Goal: Navigation & Orientation: Find specific page/section

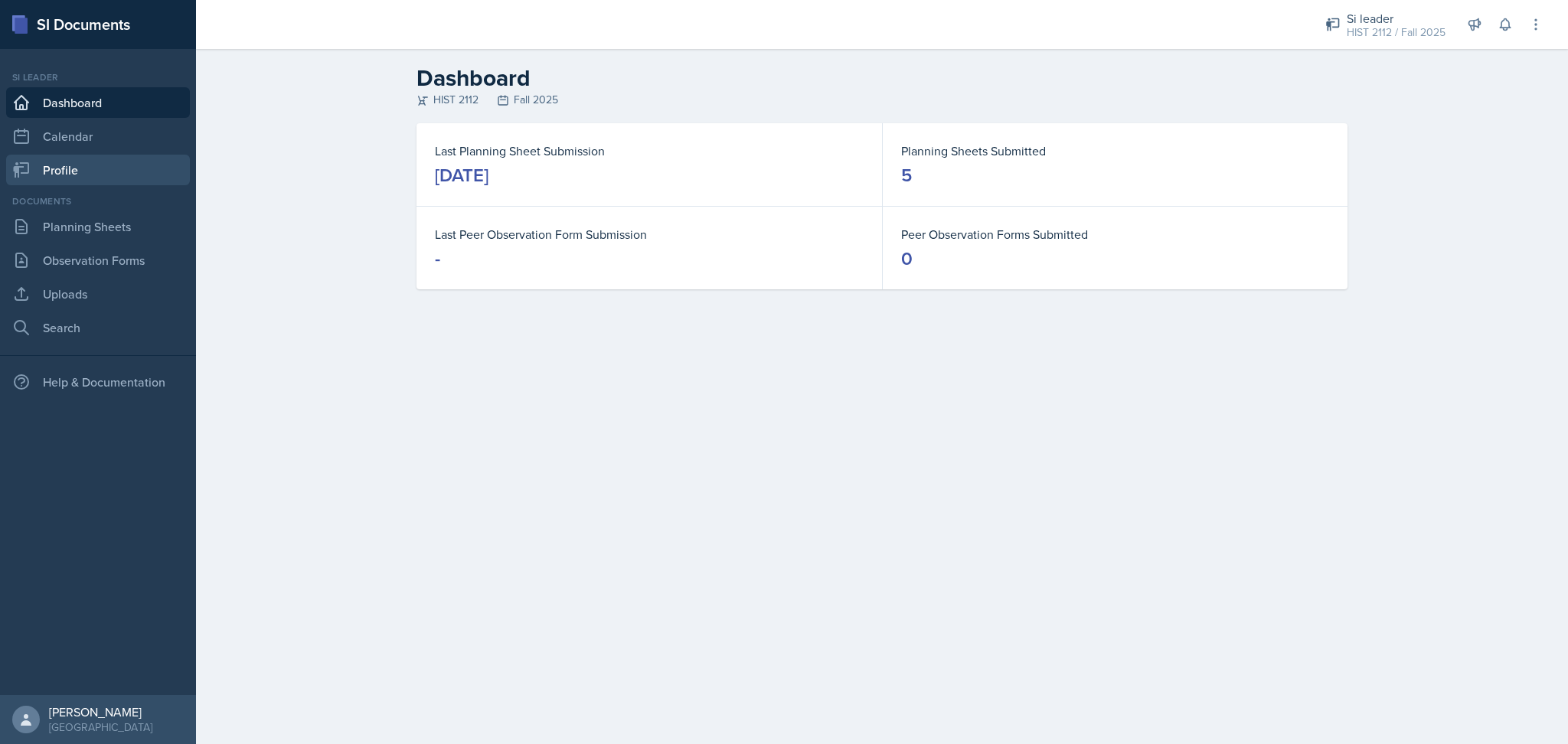
click at [114, 175] on link "Profile" at bounding box center [98, 169] width 184 height 31
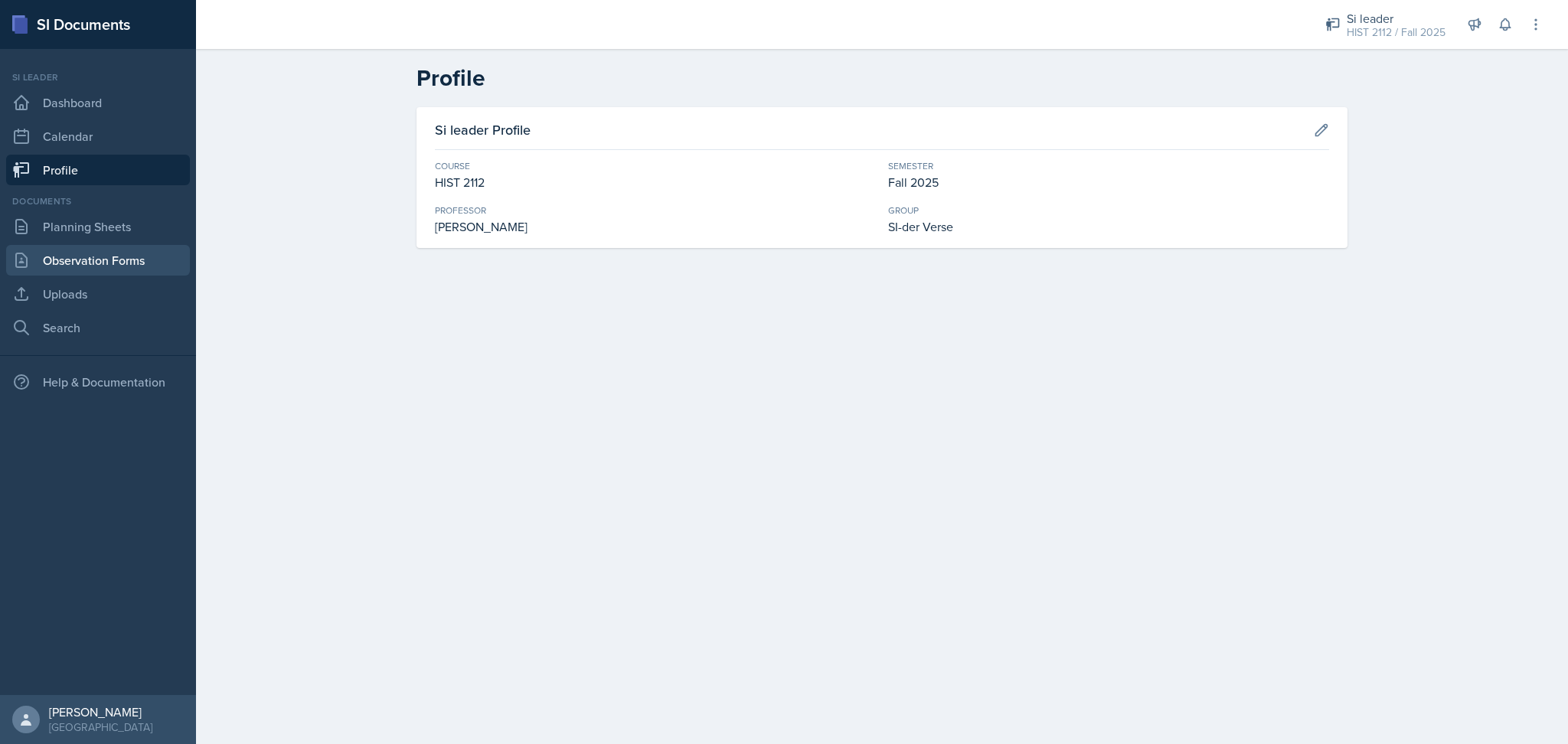
click at [137, 264] on link "Observation Forms" at bounding box center [98, 260] width 184 height 31
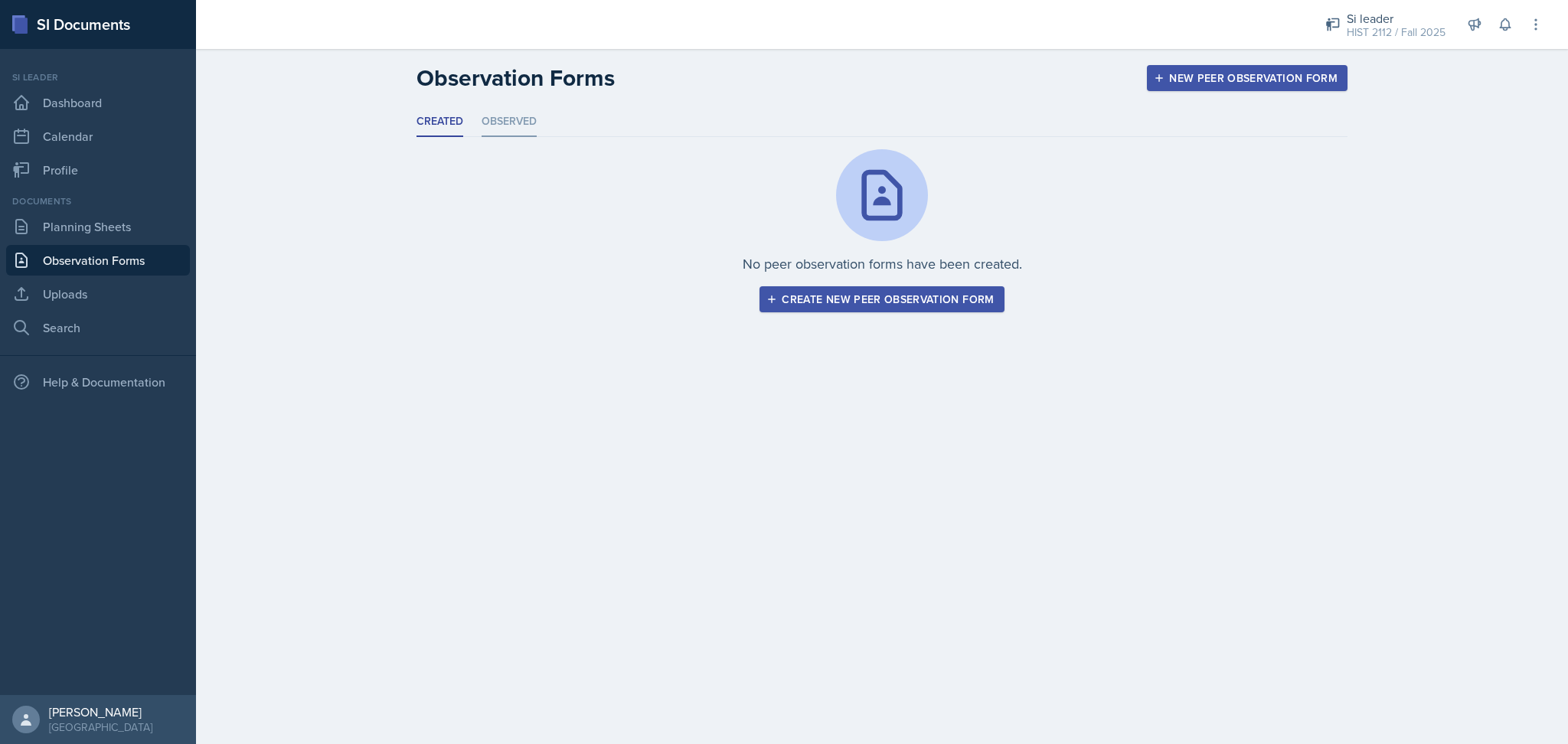
click at [519, 122] on li "Observed" at bounding box center [509, 122] width 55 height 30
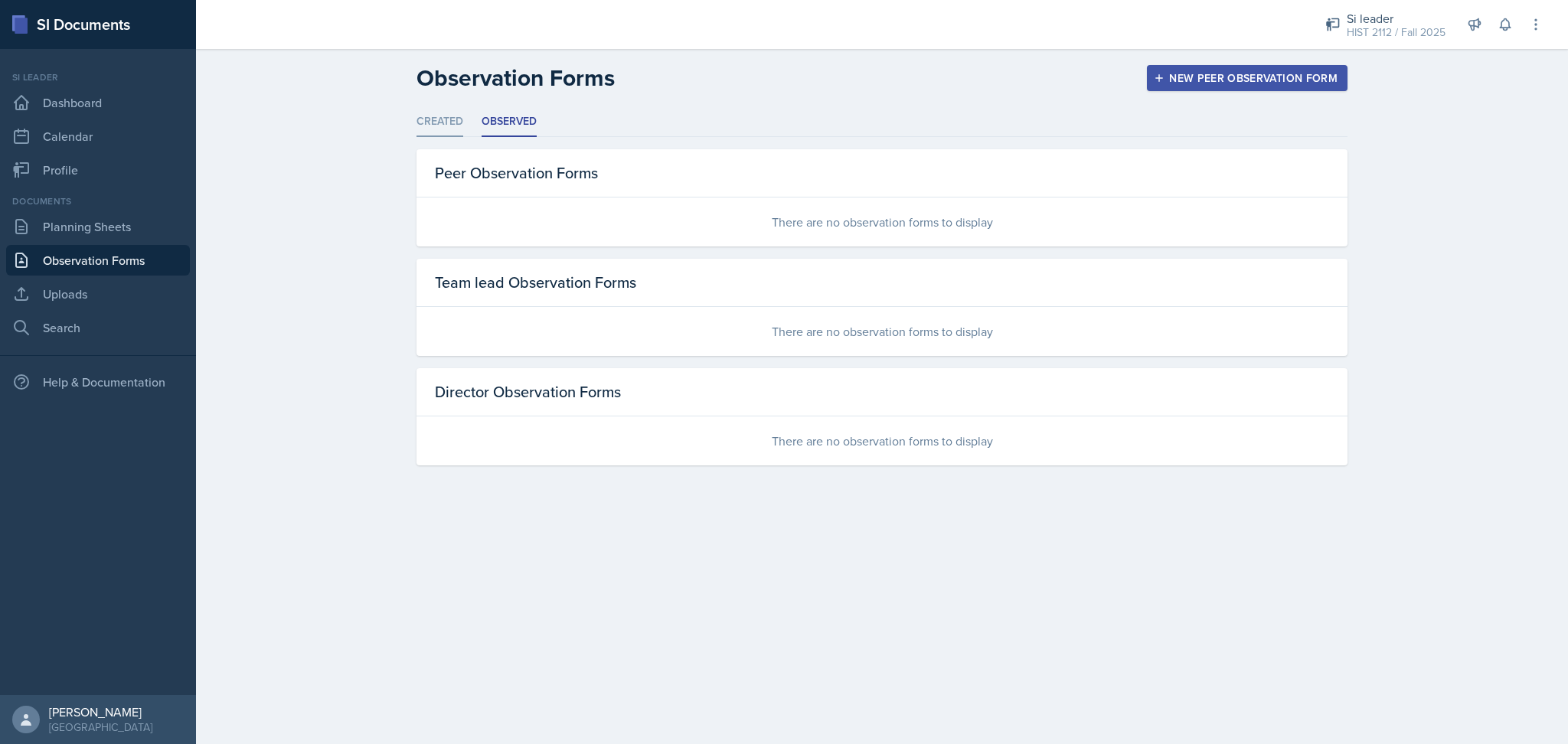
click at [443, 120] on li "Created" at bounding box center [439, 122] width 46 height 30
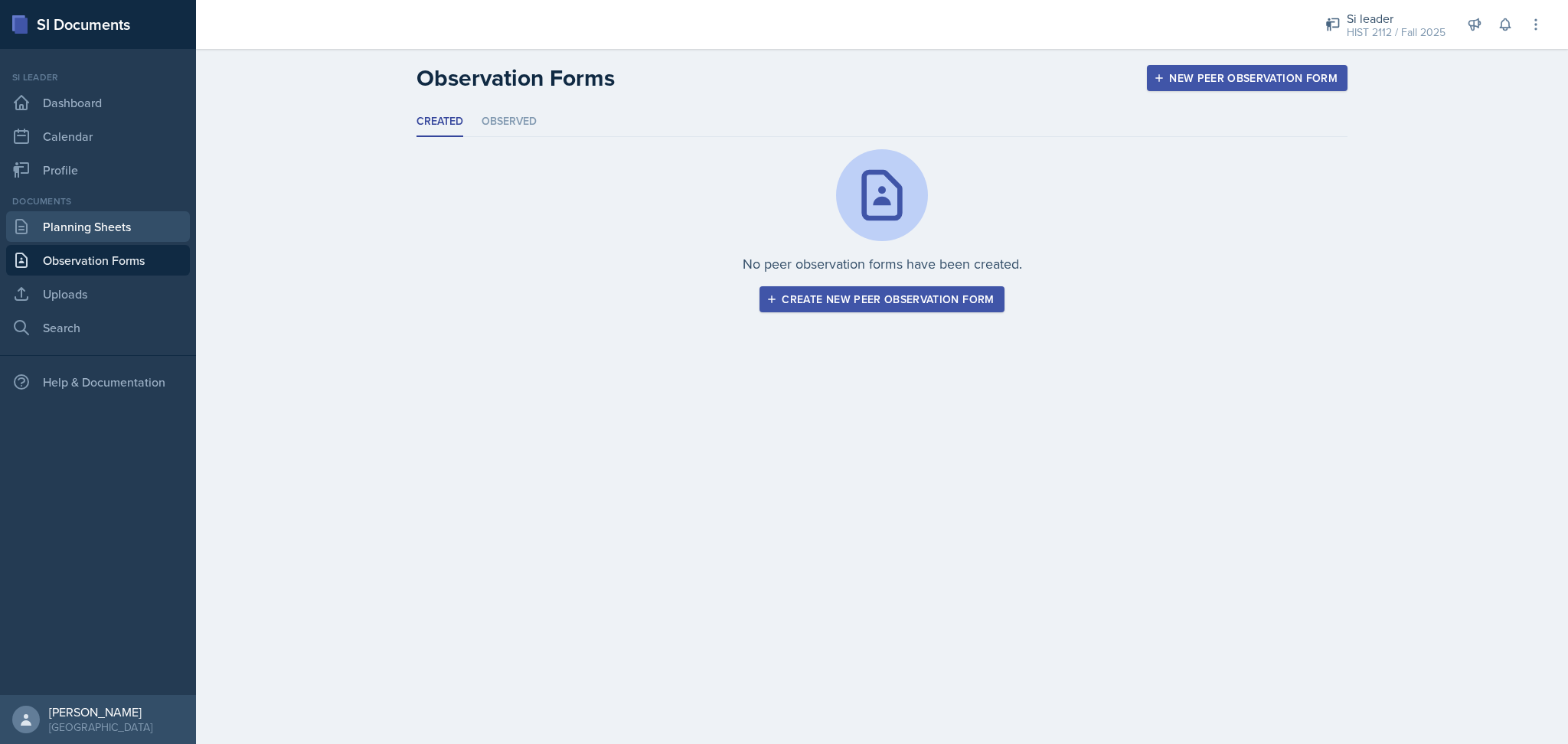
click at [75, 236] on link "Planning Sheets" at bounding box center [98, 226] width 184 height 31
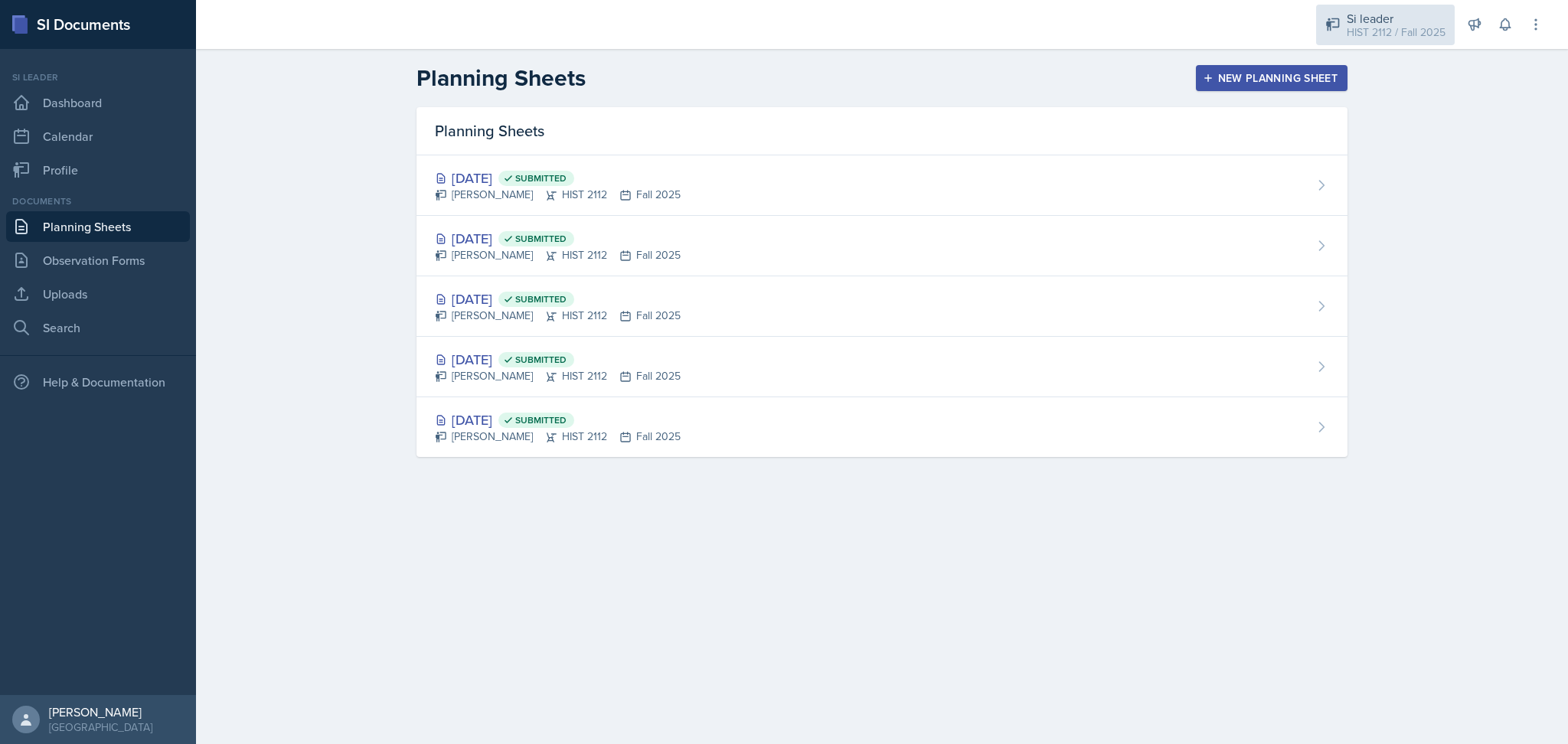
click at [1378, 34] on div "HIST 2112 / Fall 2025" at bounding box center [1396, 32] width 99 height 16
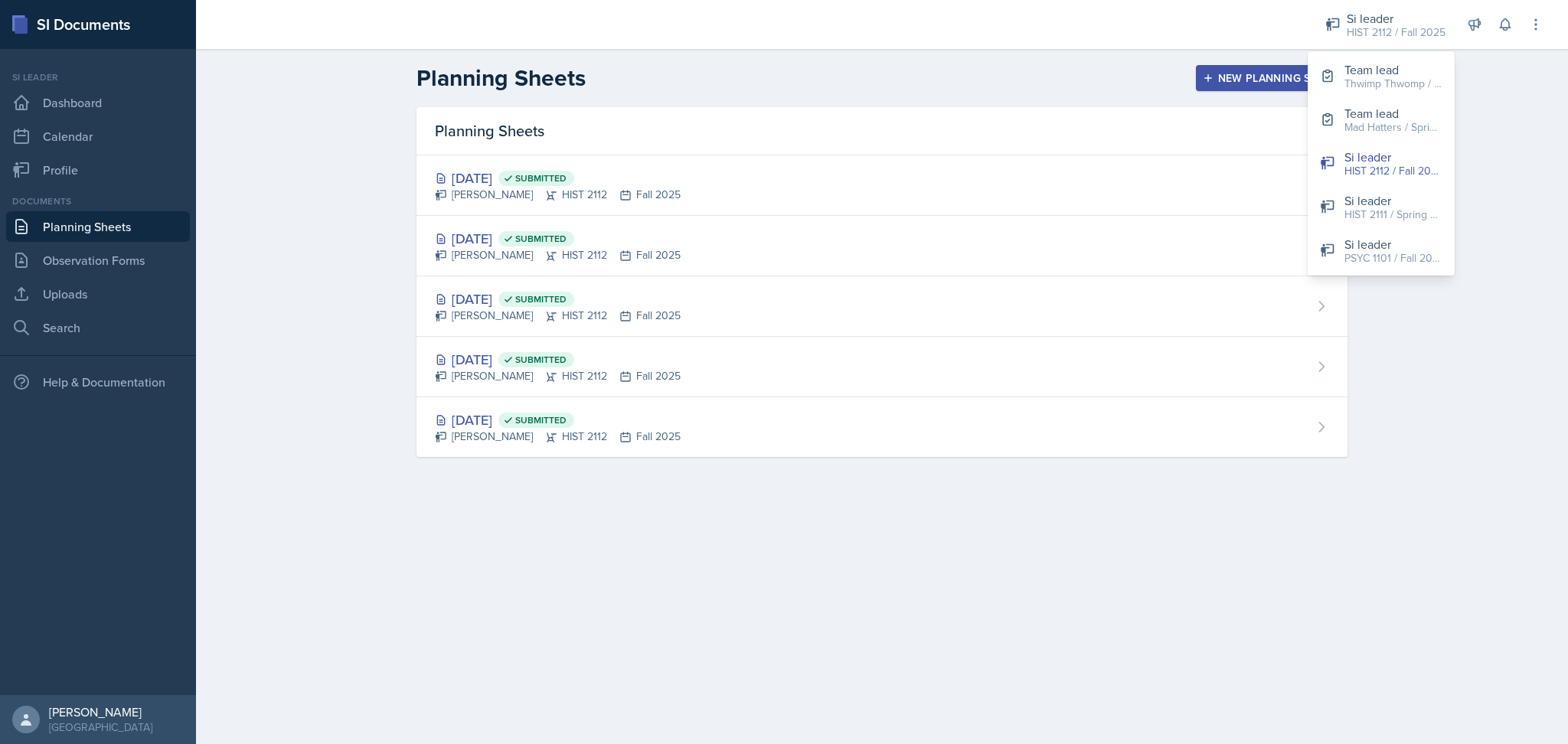
click at [1092, 89] on div "Planning Sheets New Planning Sheet" at bounding box center [882, 77] width 980 height 27
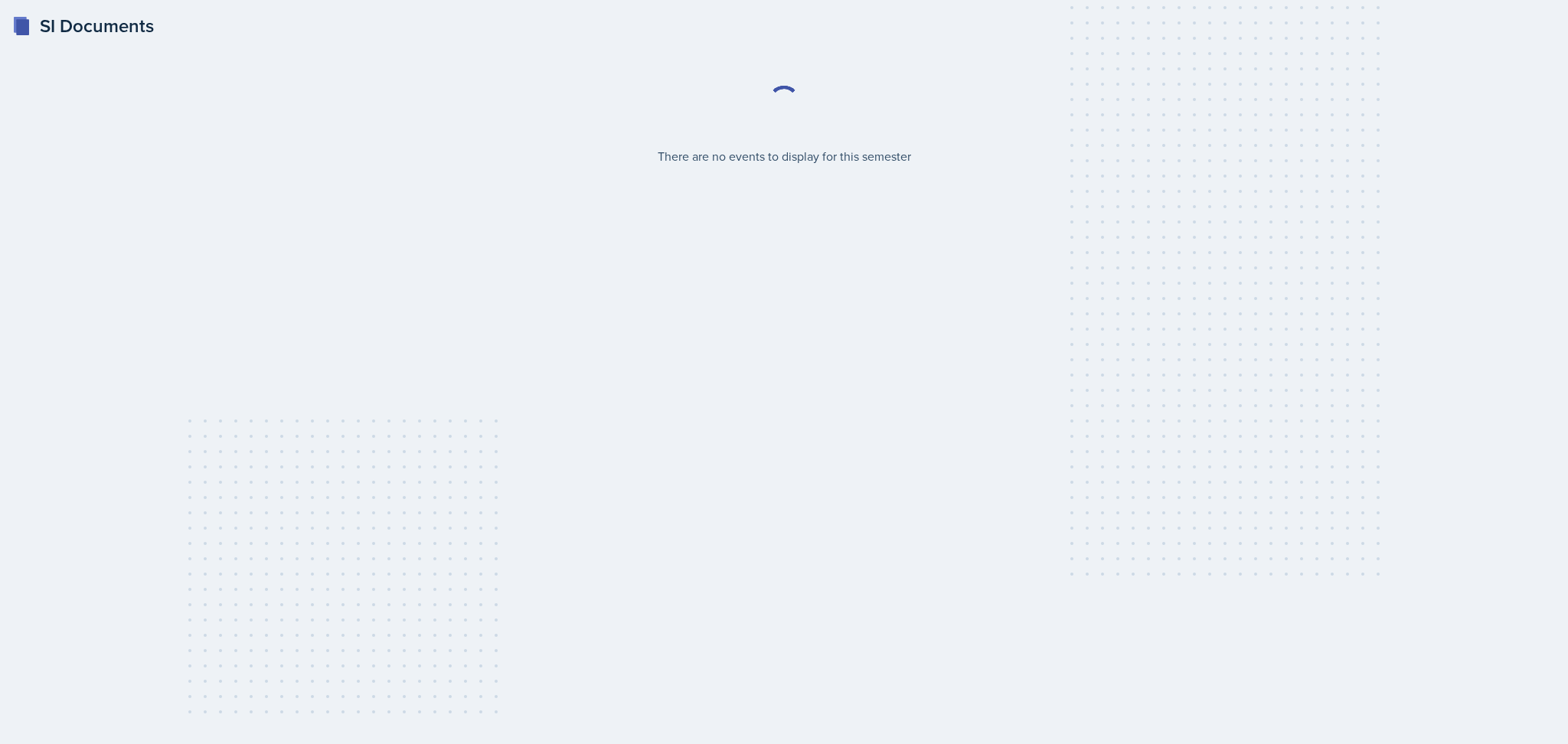
select select "2bed604d-1099-4043-b1bc-2365e8740244"
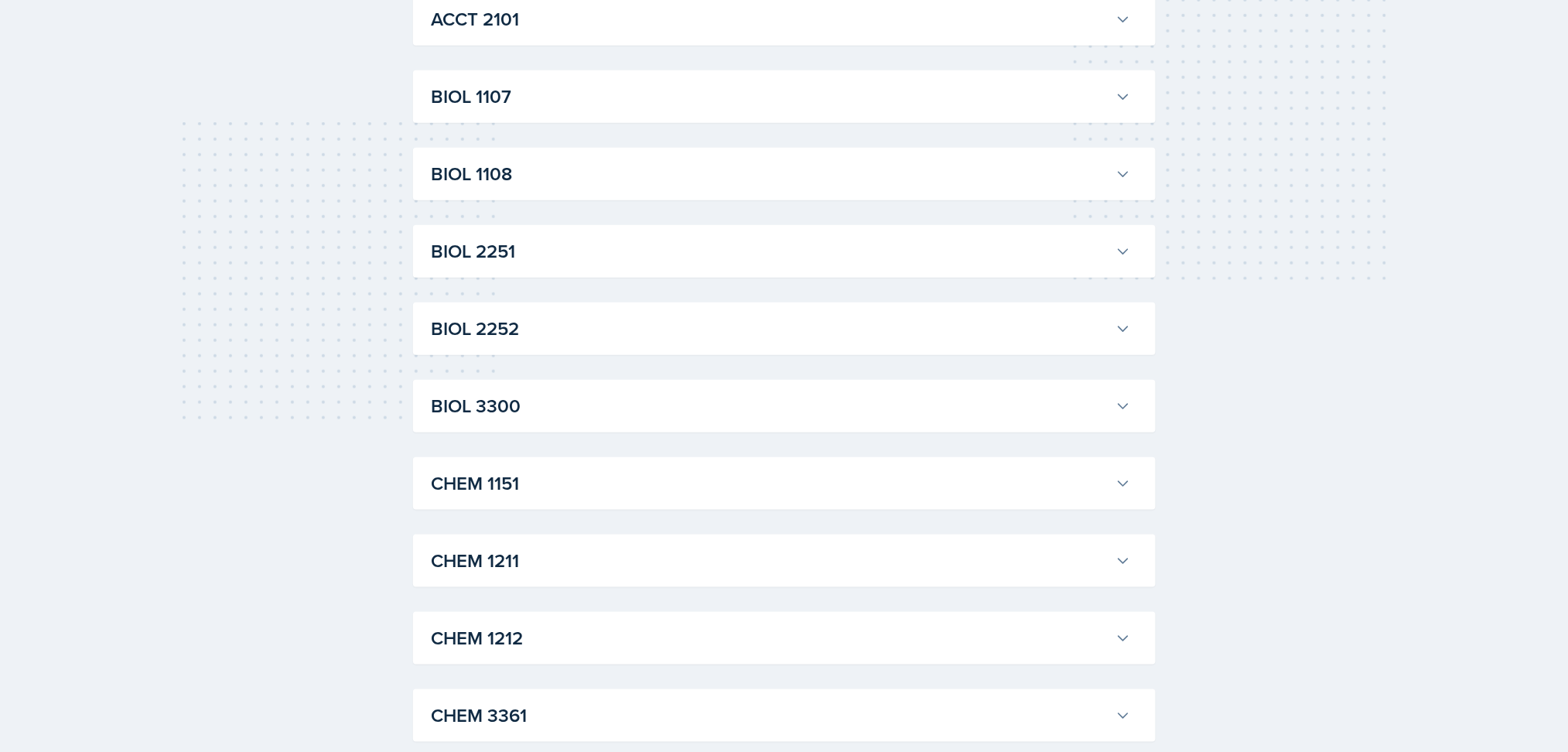
scroll to position [489, 0]
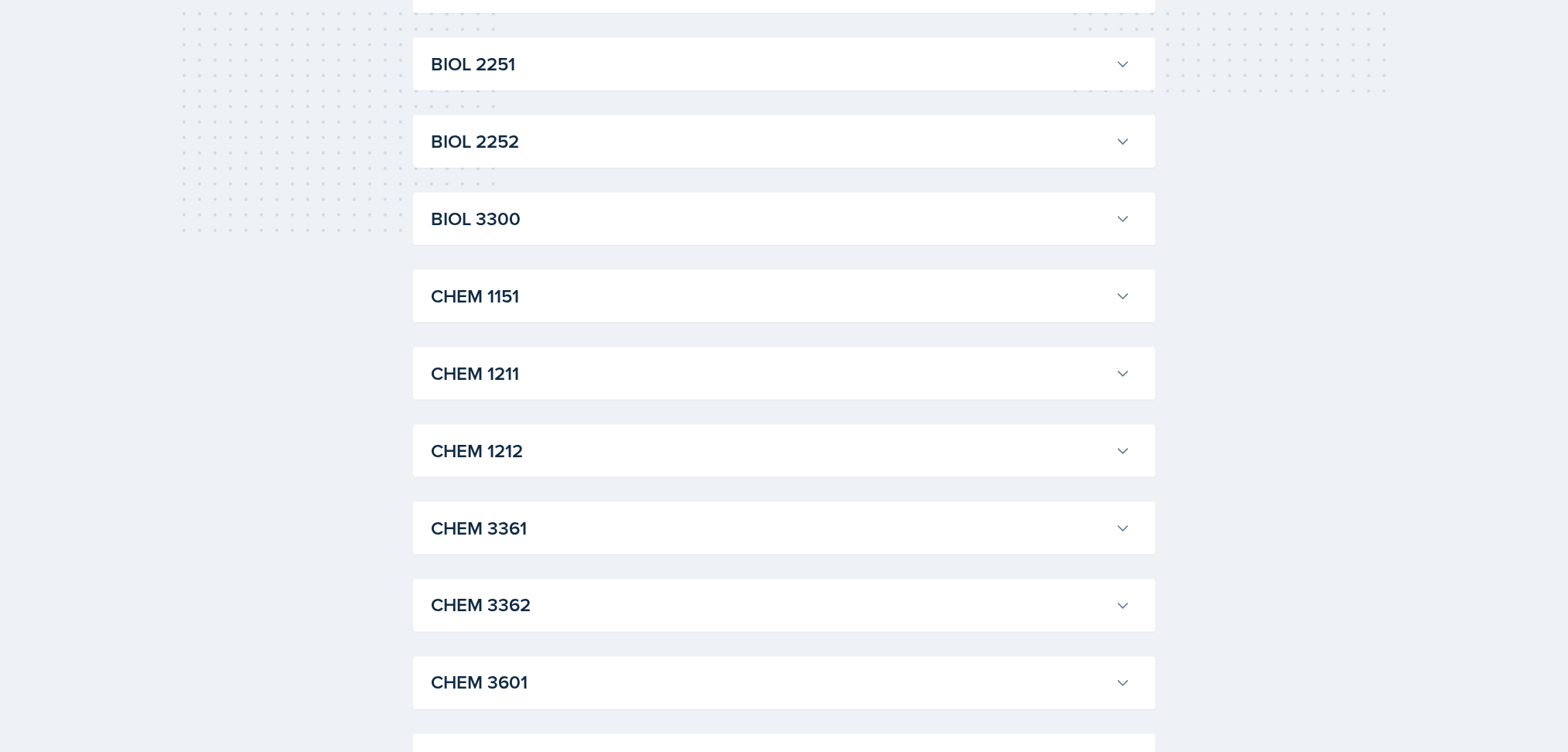
click at [689, 386] on h3 "CHEM 1211" at bounding box center [770, 373] width 677 height 27
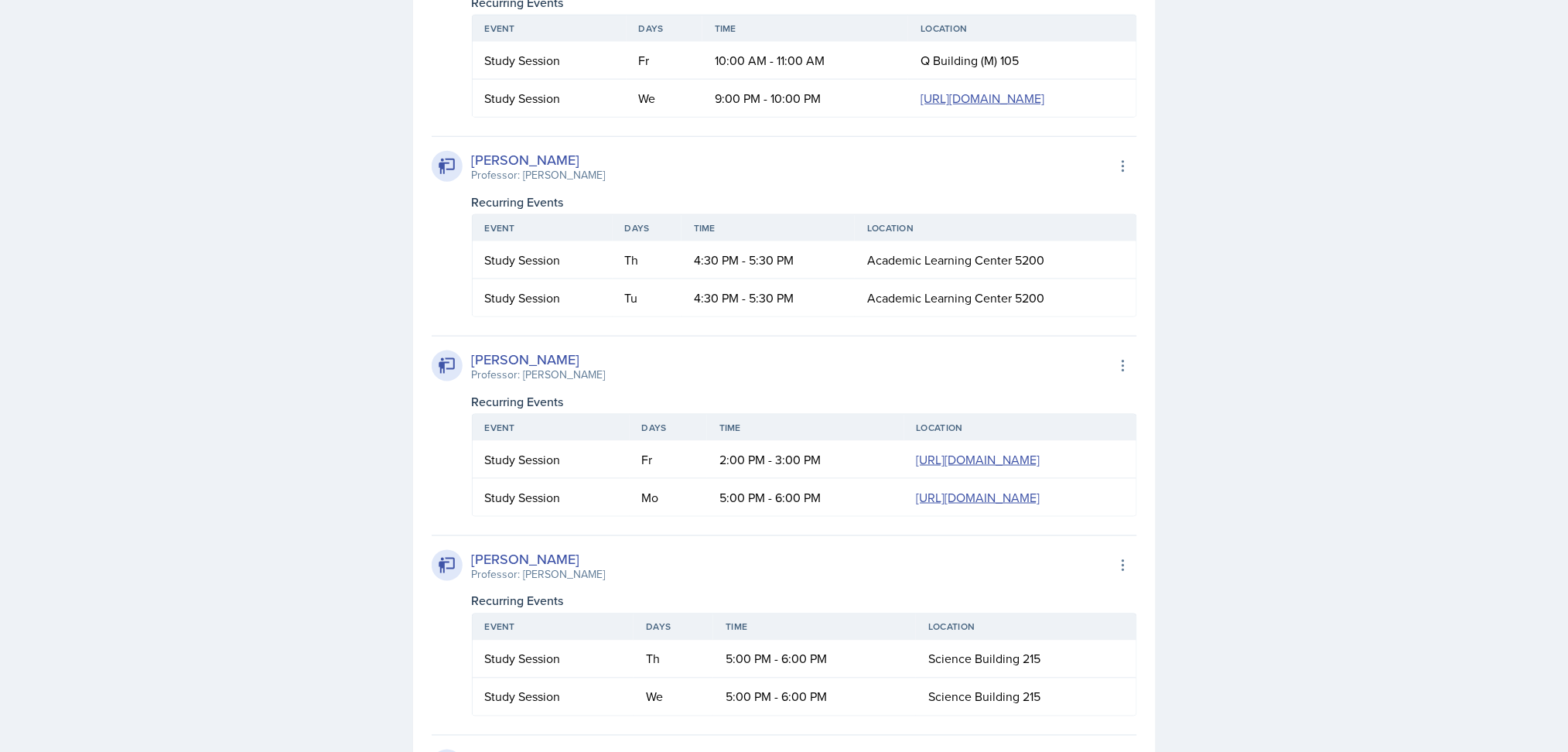
scroll to position [2792, 0]
